Goal: Information Seeking & Learning: Find specific fact

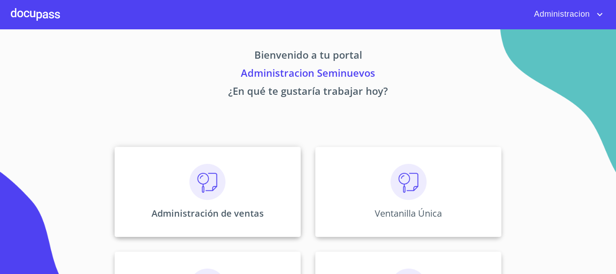
click at [241, 189] on div "Administración de ventas" at bounding box center [208, 192] width 186 height 90
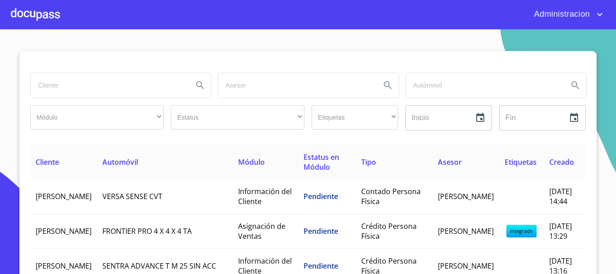
click at [70, 92] on input "search" at bounding box center [108, 85] width 155 height 24
type input "elva del [PERSON_NAME]"
click at [198, 86] on icon "Search" at bounding box center [200, 85] width 8 height 8
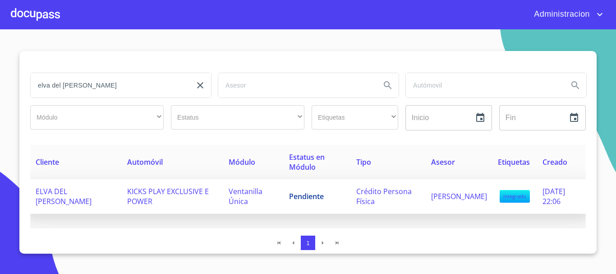
click at [77, 194] on span "ELVA DEL [PERSON_NAME]" at bounding box center [64, 196] width 56 height 20
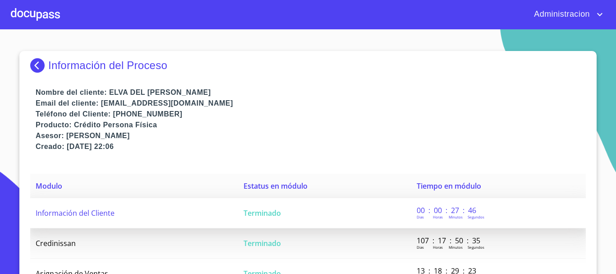
click at [89, 207] on td "Información del Cliente" at bounding box center [134, 213] width 208 height 30
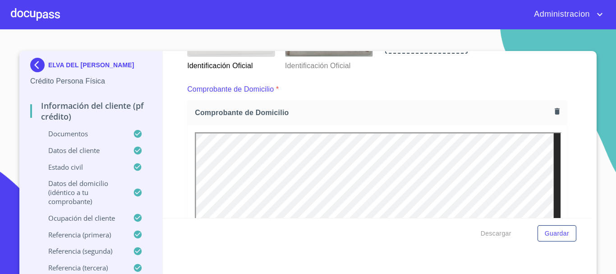
scroll to position [361, 0]
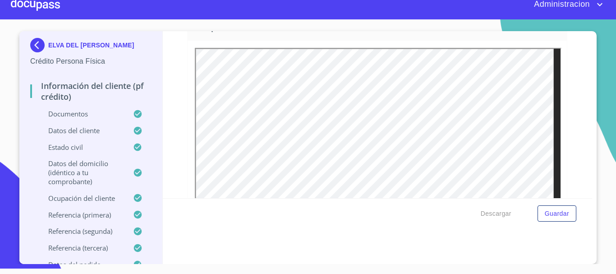
scroll to position [288, 0]
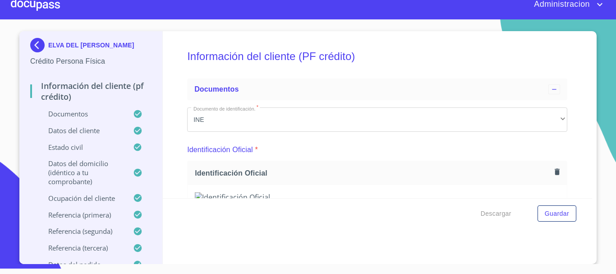
scroll to position [0, 0]
